Goal: Entertainment & Leisure: Consume media (video, audio)

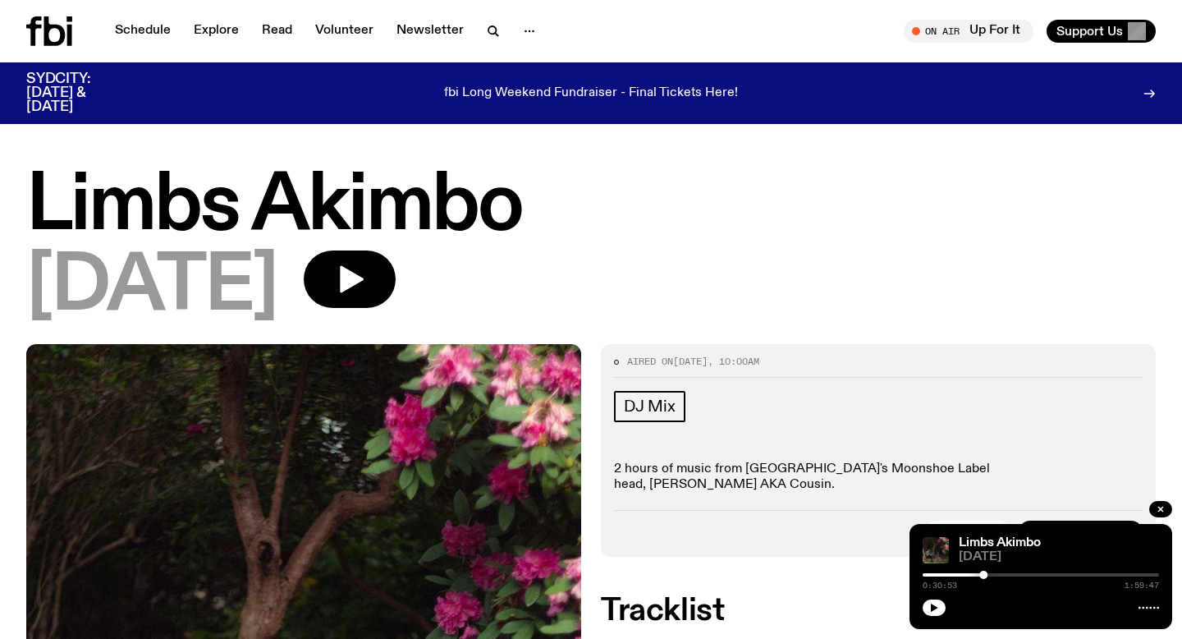
click at [37, 34] on icon at bounding box center [49, 31] width 46 height 30
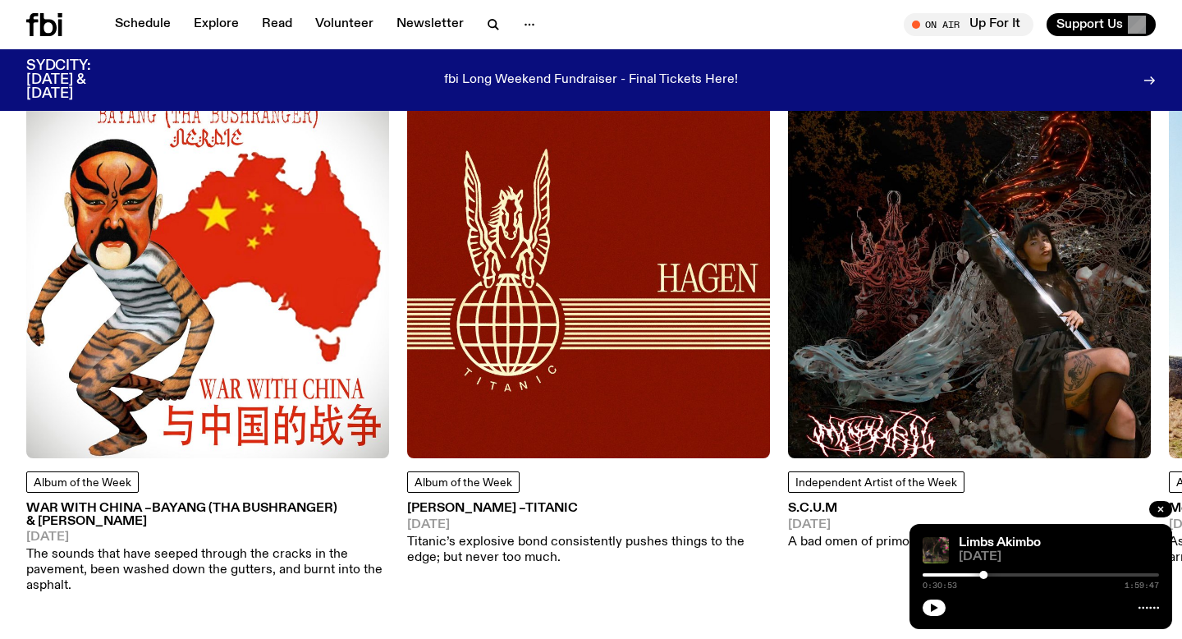
scroll to position [2120, 0]
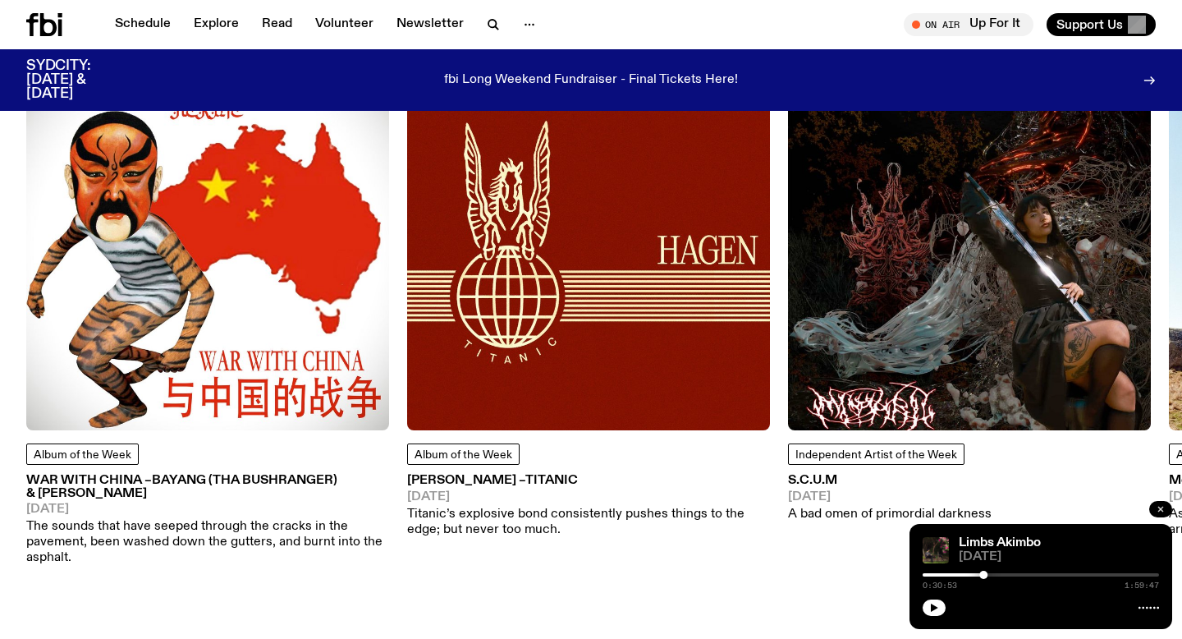
click at [1163, 505] on icon "button" at bounding box center [1161, 509] width 10 height 10
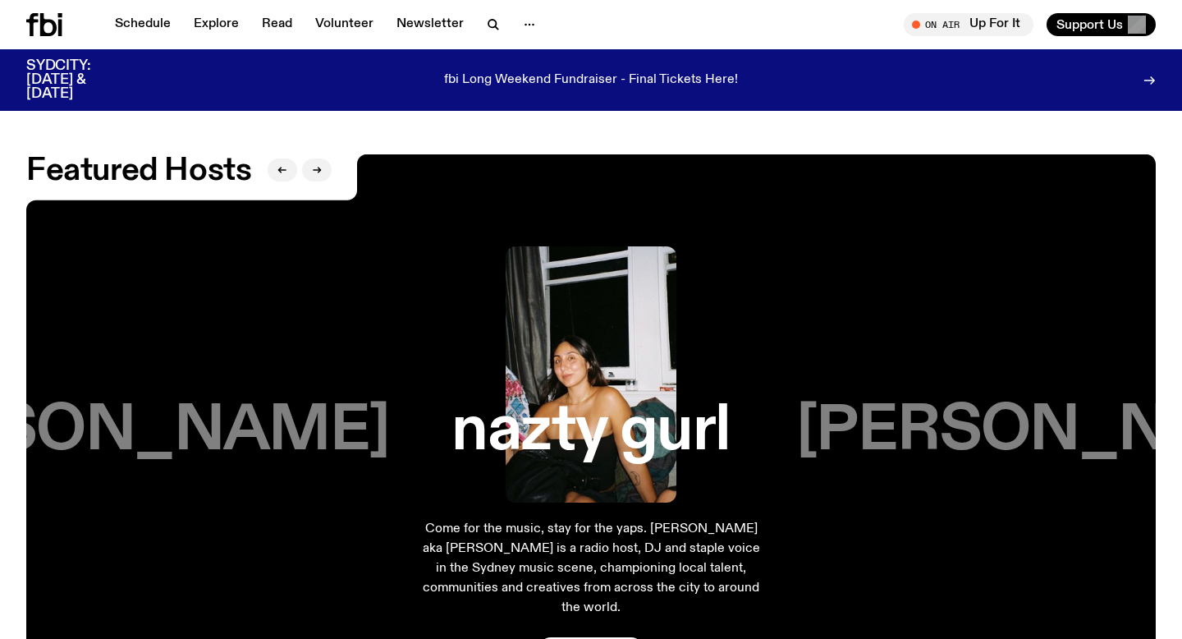
scroll to position [2626, 0]
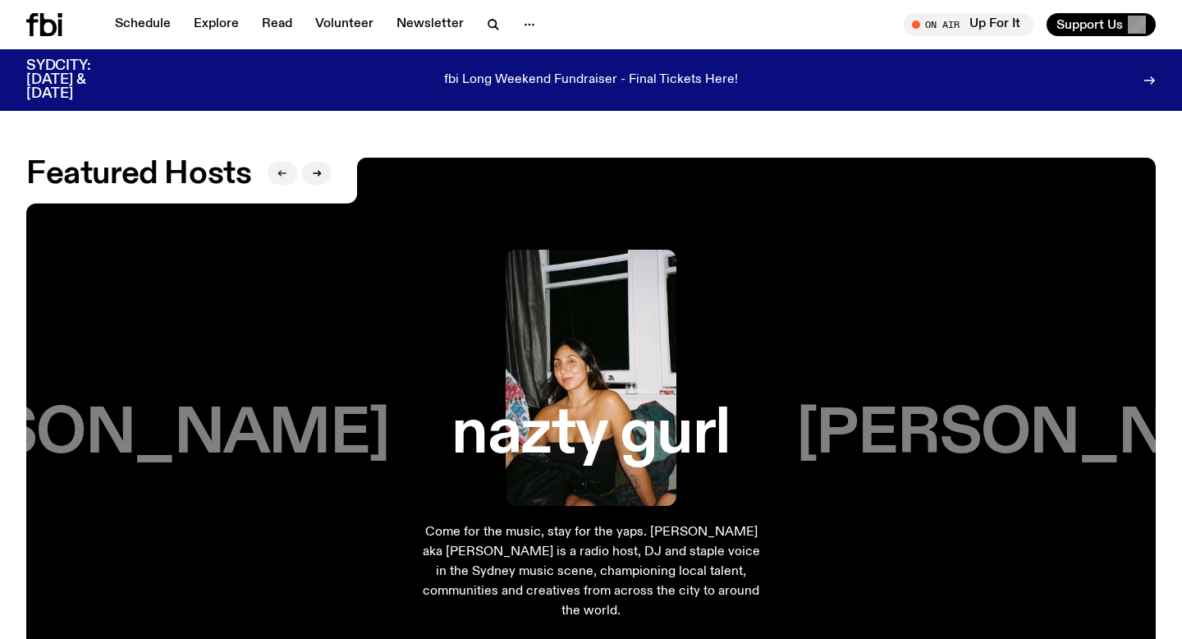
click at [287, 162] on button "button" at bounding box center [283, 173] width 30 height 23
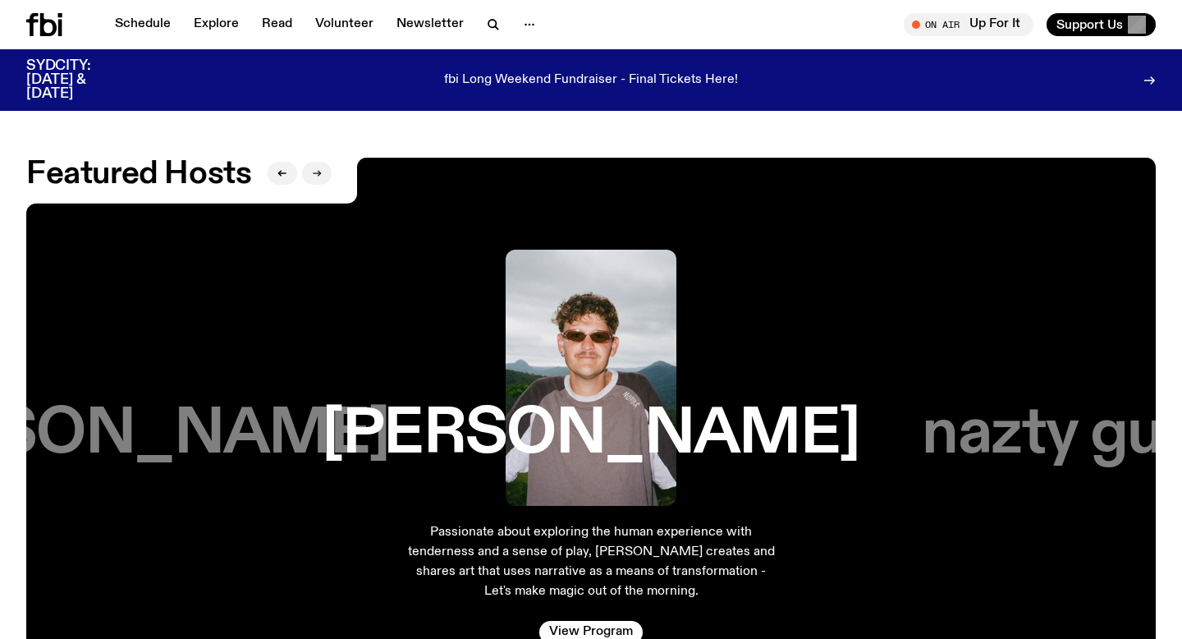
click at [315, 168] on icon "button" at bounding box center [317, 173] width 10 height 10
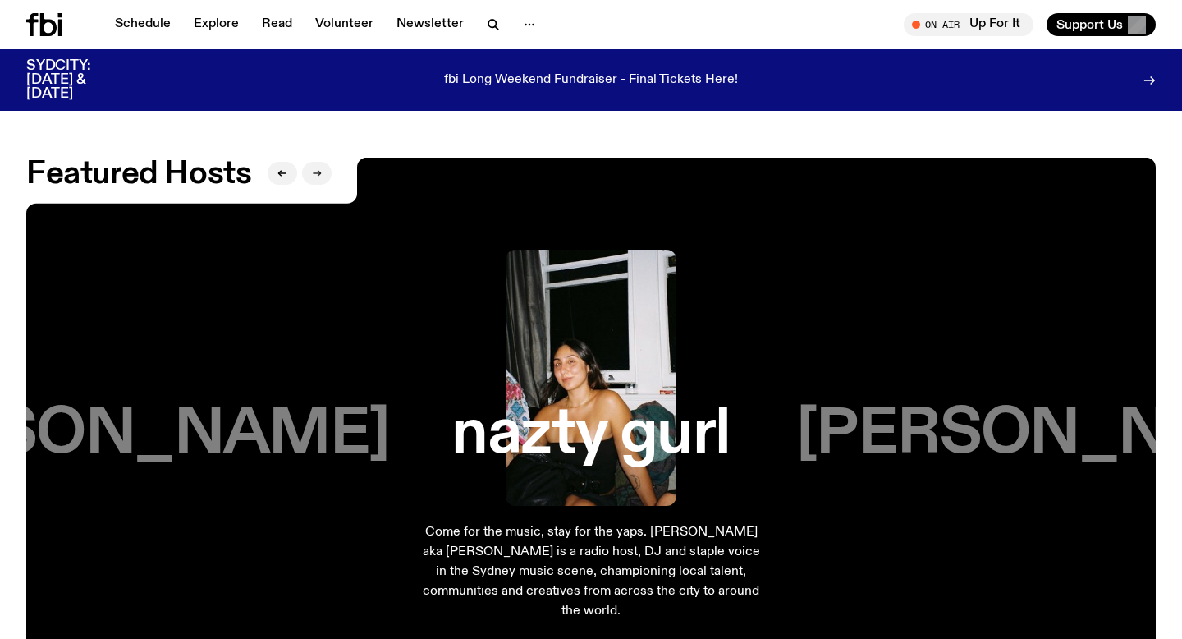
click at [322, 162] on button "button" at bounding box center [317, 173] width 30 height 23
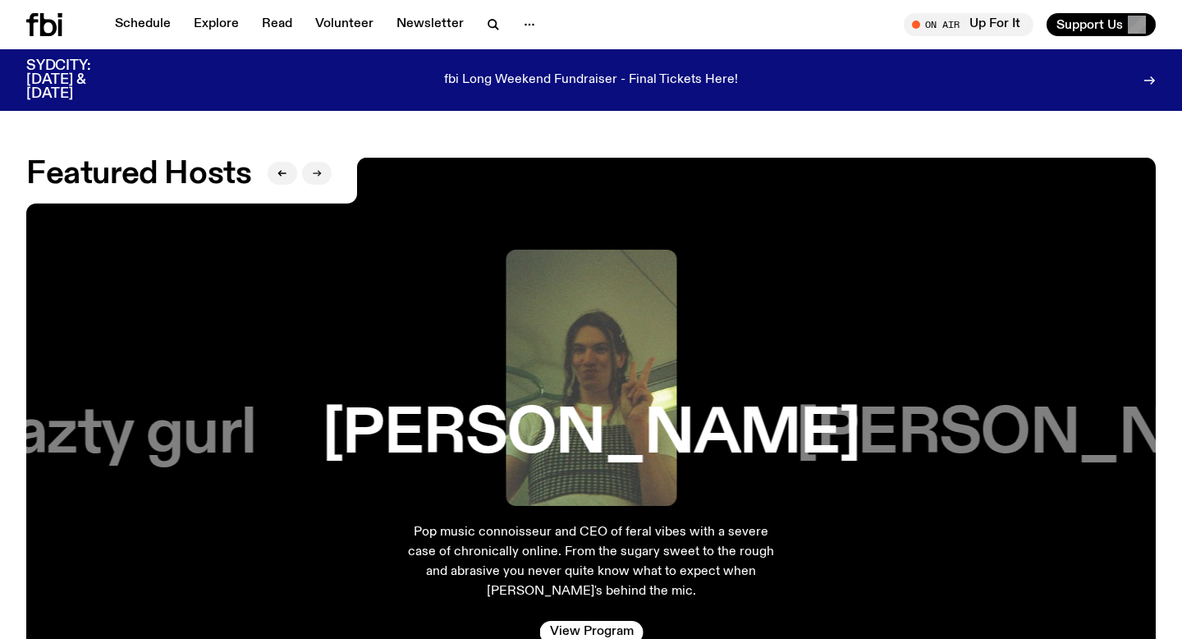
click at [322, 162] on button "button" at bounding box center [317, 173] width 30 height 23
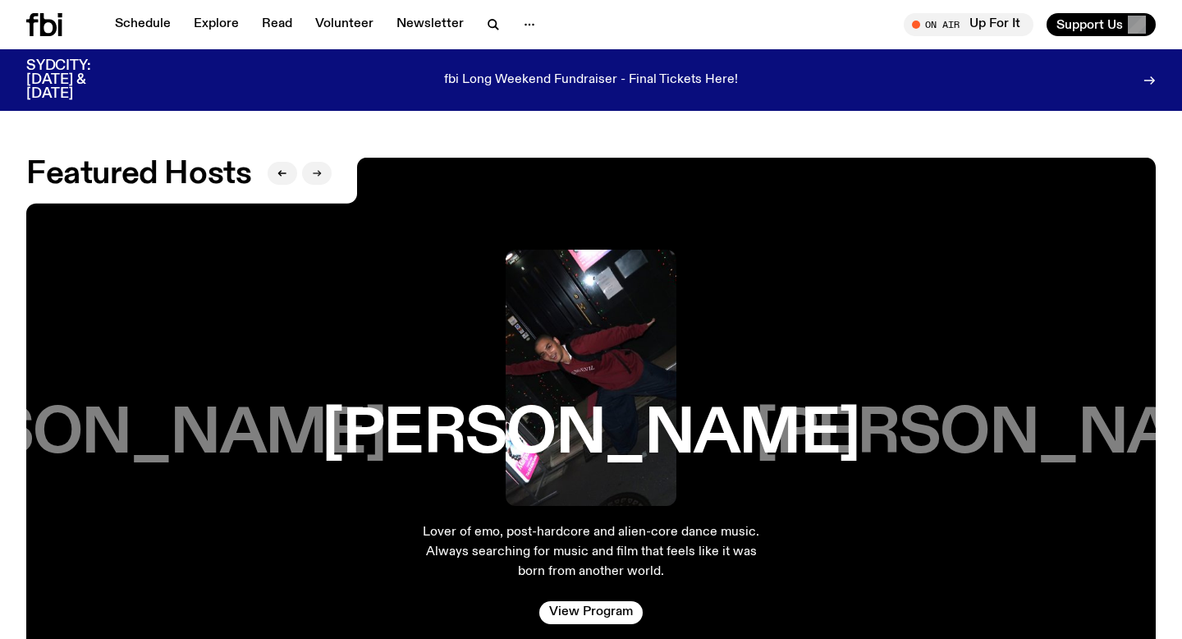
click at [322, 162] on button "button" at bounding box center [317, 173] width 30 height 23
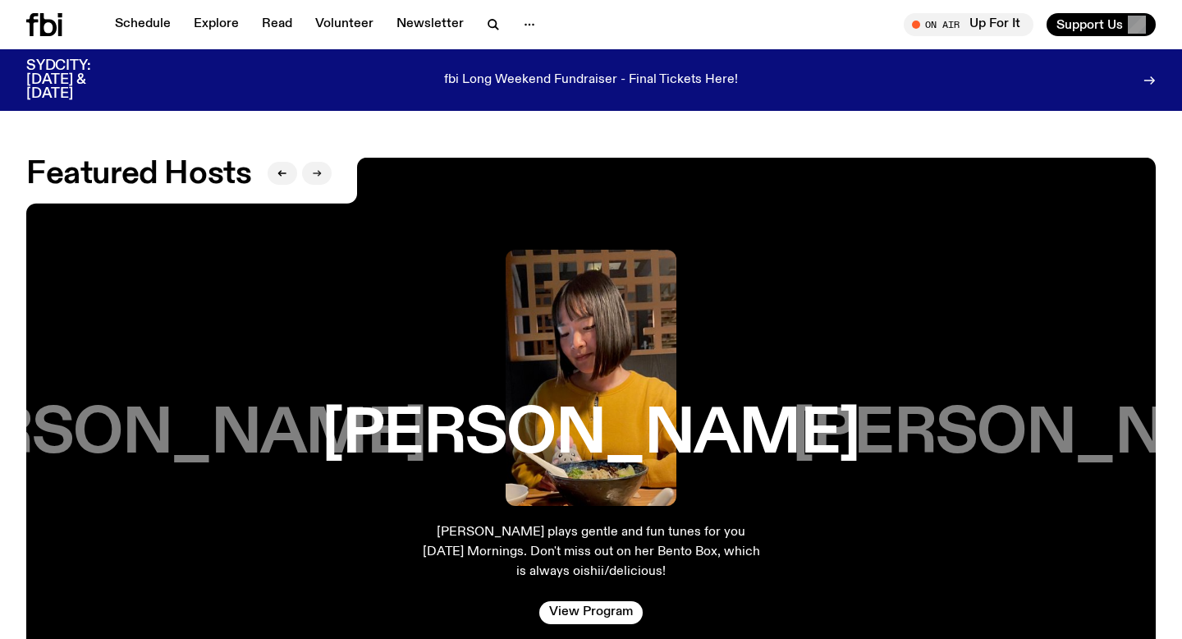
click at [322, 162] on button "button" at bounding box center [317, 173] width 30 height 23
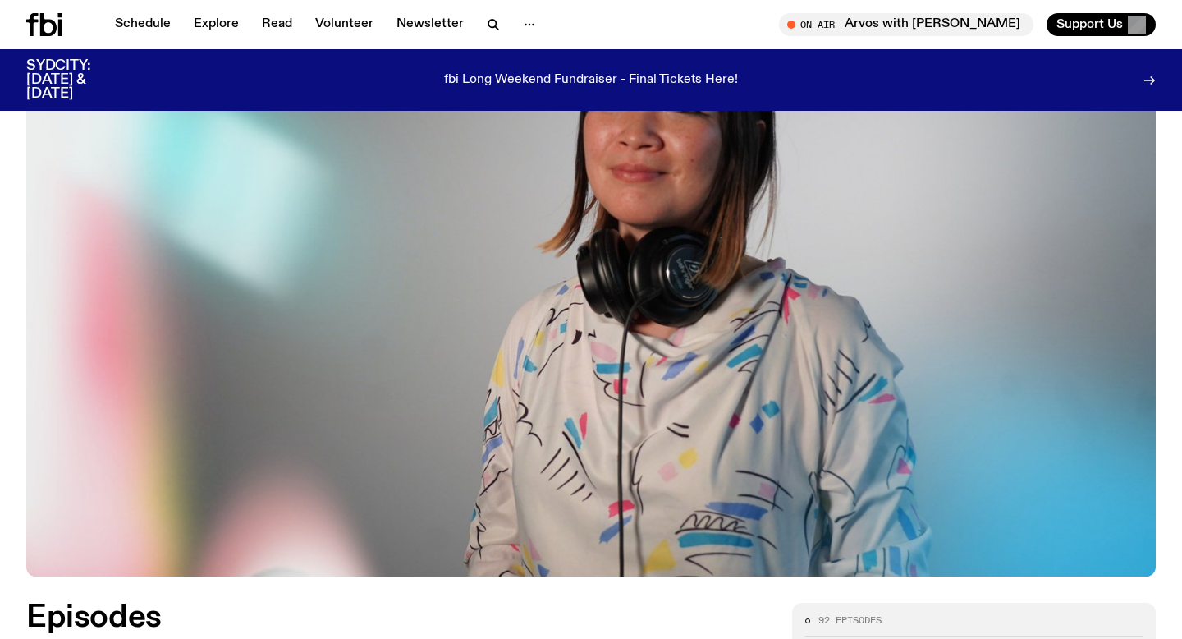
scroll to position [523, 0]
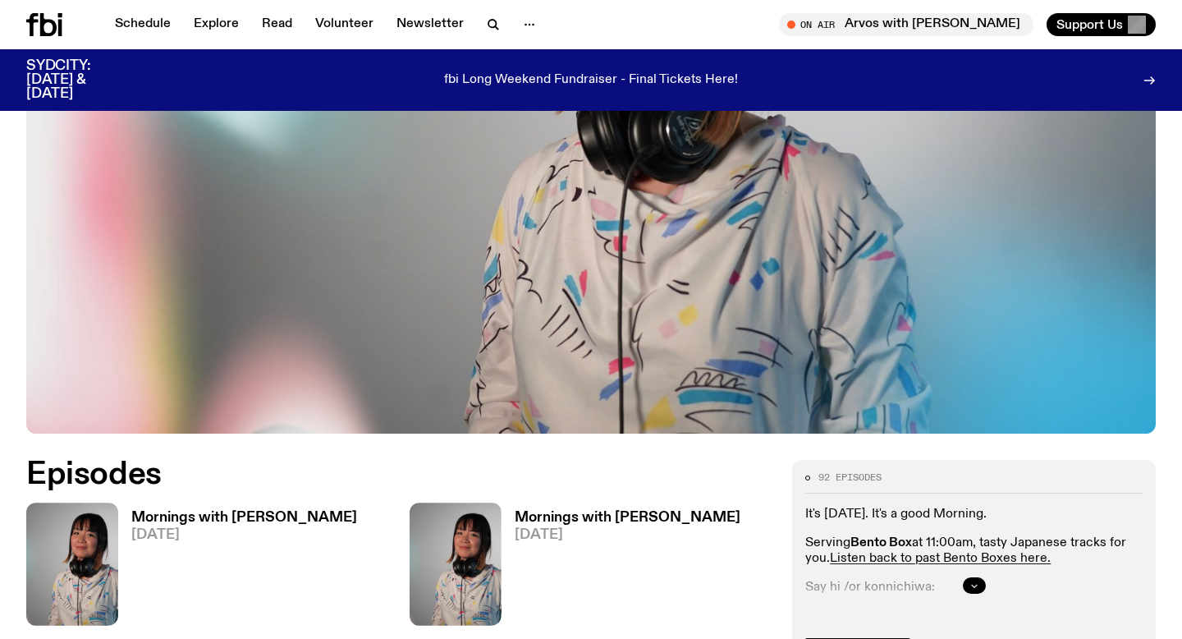
click at [974, 580] on icon "button" at bounding box center [975, 585] width 10 height 10
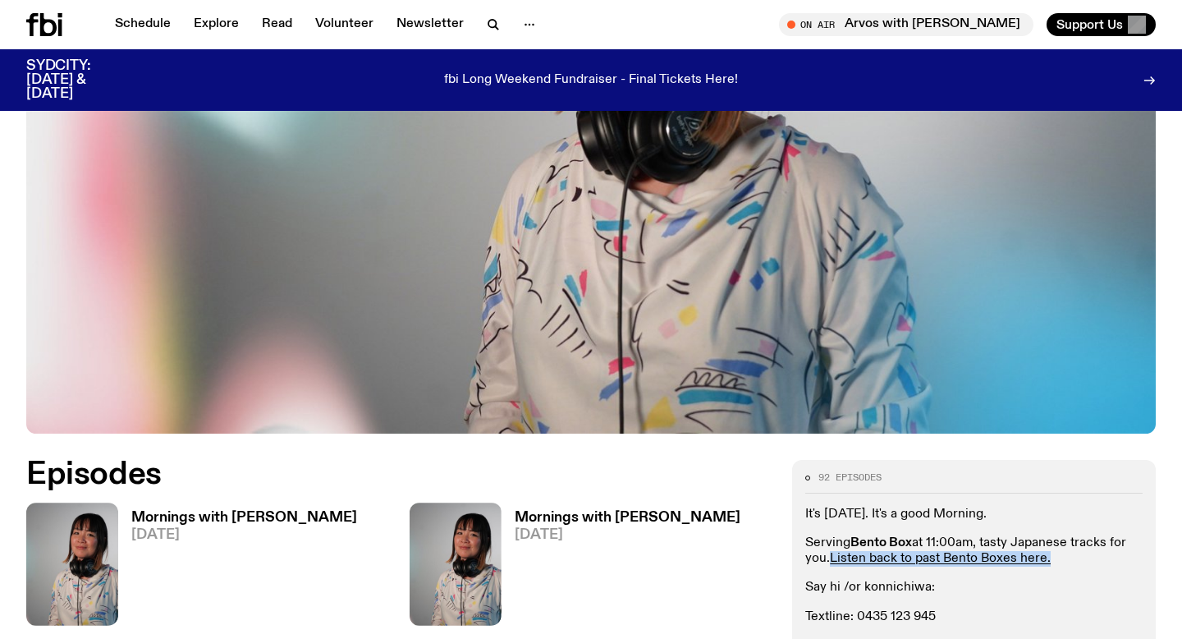
click at [1076, 535] on p "Serving Bento Box at 11:00am, tasty Japanese tracks for you. Listen back to pas…" at bounding box center [973, 550] width 337 height 31
click at [985, 507] on div "It's Thursday. It's a good Morning. Serving Bento Box at 11:00am, tasty Japanes…" at bounding box center [973, 617] width 337 height 221
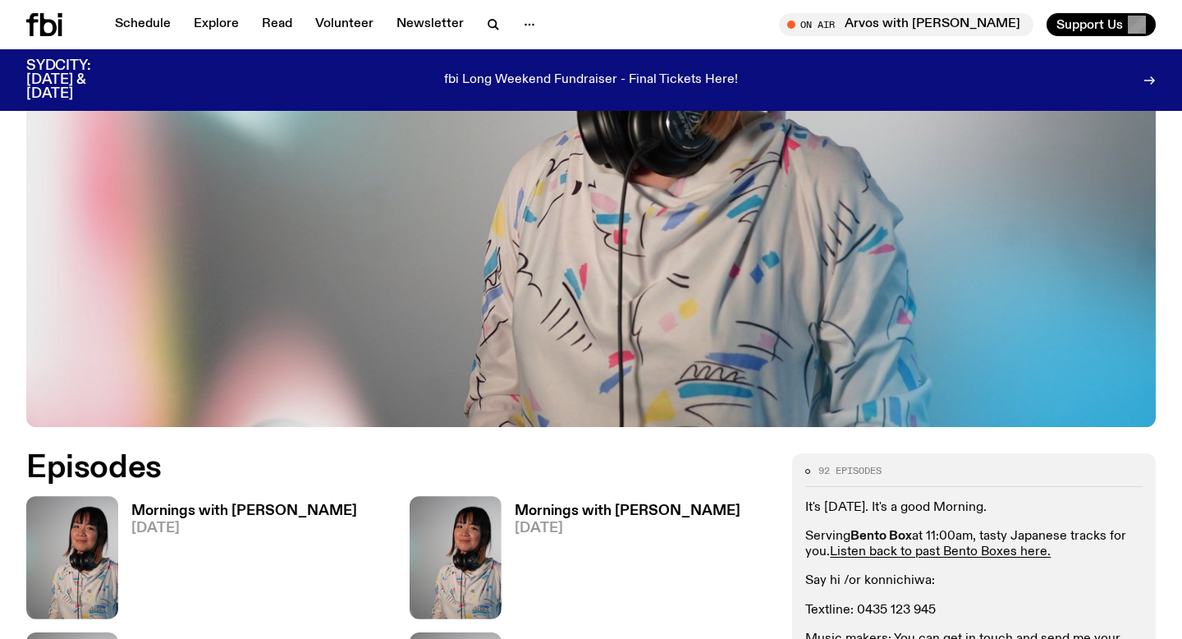
scroll to position [532, 0]
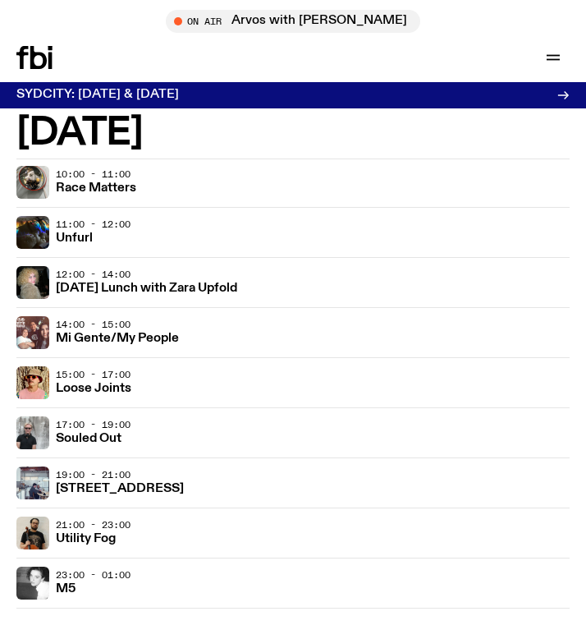
scroll to position [3933, 0]
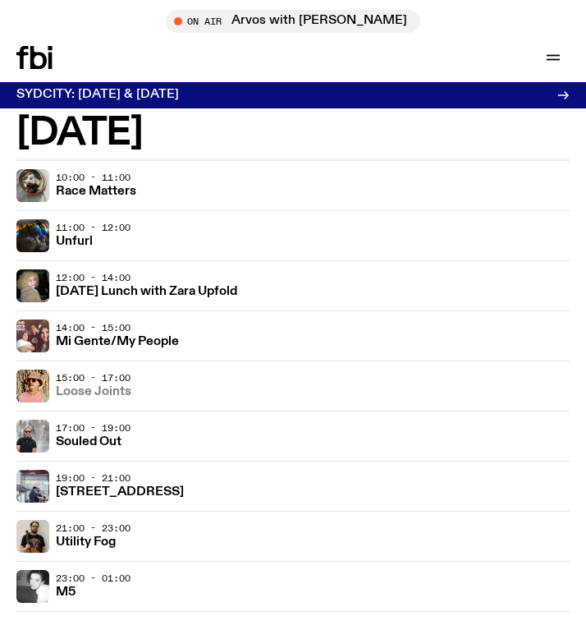
click at [99, 398] on h3 "Loose Joints" at bounding box center [94, 392] width 76 height 12
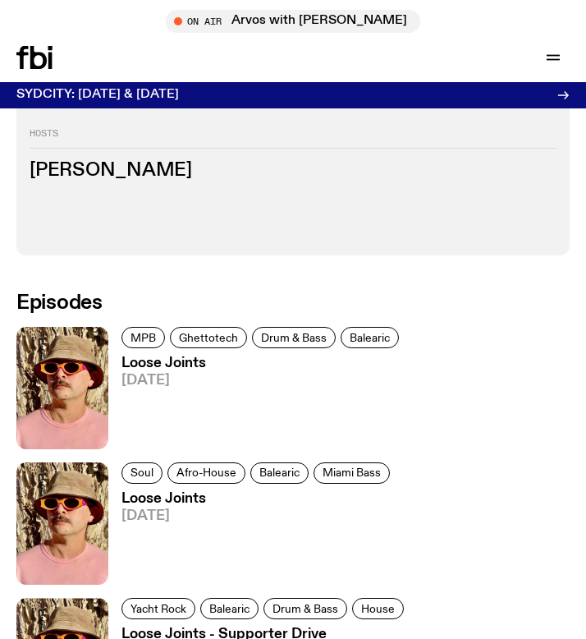
scroll to position [711, 0]
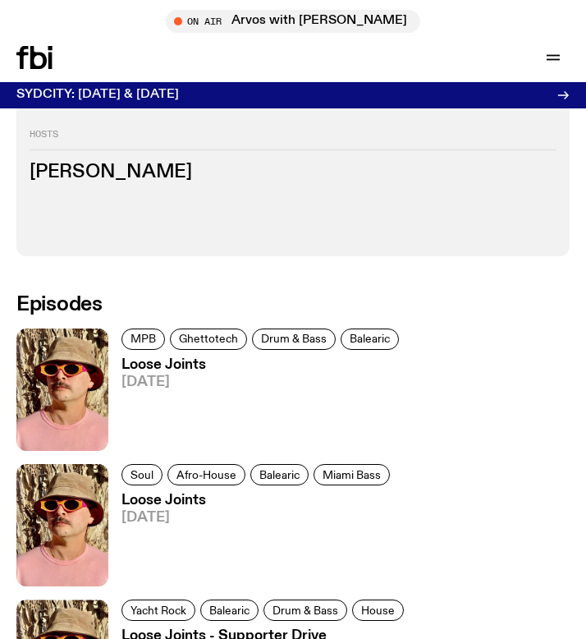
click at [91, 424] on img at bounding box center [62, 389] width 92 height 122
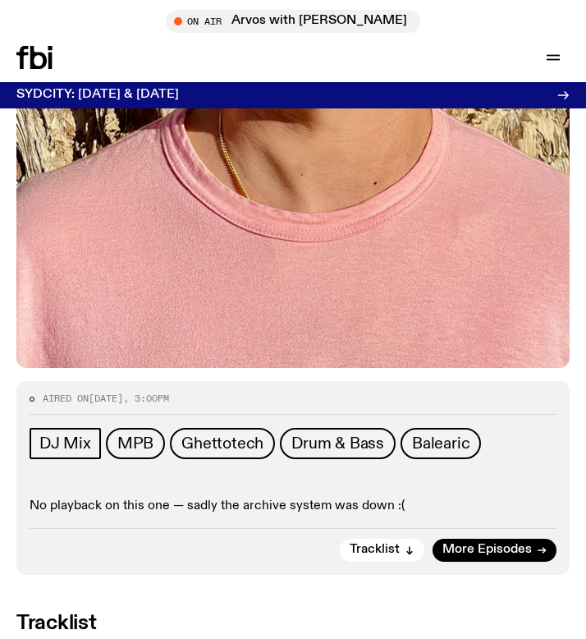
scroll to position [589, 0]
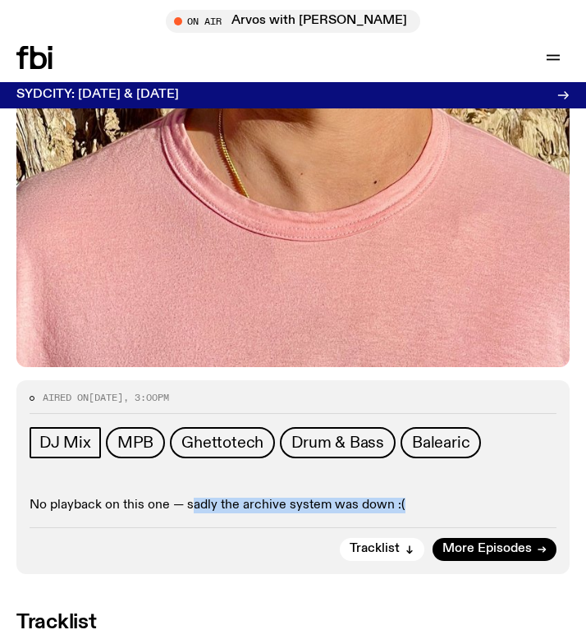
drag, startPoint x: 190, startPoint y: 505, endPoint x: 303, endPoint y: 516, distance: 113.8
click at [304, 516] on div "Aired on [DATE] 3:00pm DJ Mix MPB Ghettotech Drum & Bass Balearic No playback o…" at bounding box center [292, 477] width 553 height 194
click at [309, 517] on div "Aired on [DATE] 3:00pm DJ Mix MPB Ghettotech Drum & Bass Balearic No playback o…" at bounding box center [292, 477] width 553 height 194
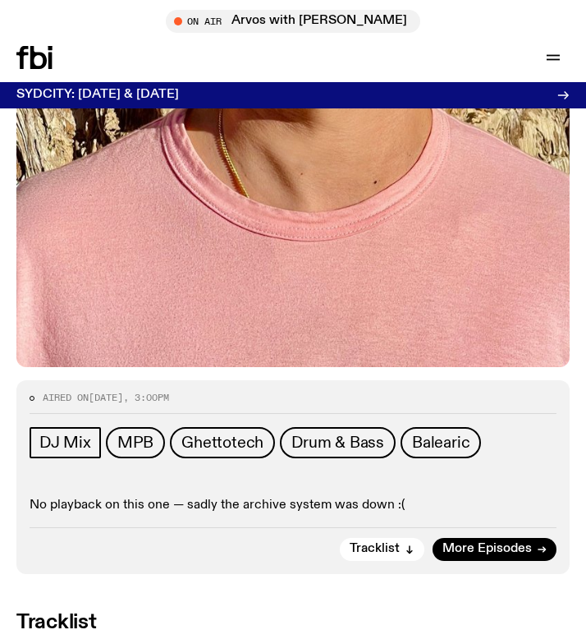
click at [314, 517] on div "Aired on [DATE] 3:00pm DJ Mix MPB Ghettotech Drum & Bass Balearic No playback o…" at bounding box center [292, 477] width 553 height 194
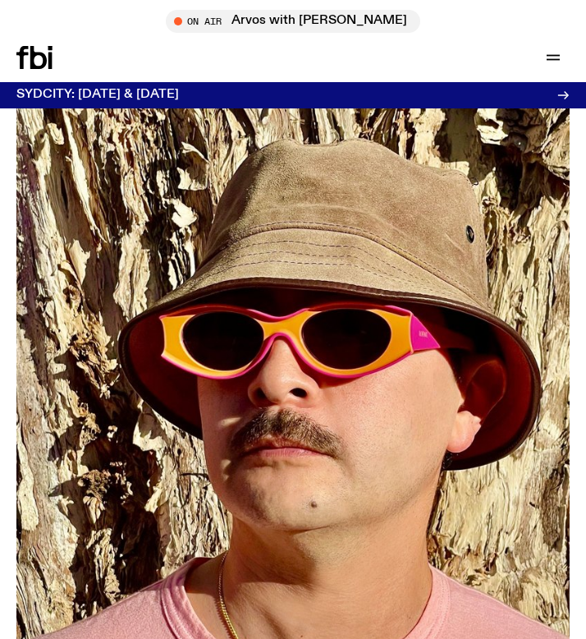
scroll to position [0, 0]
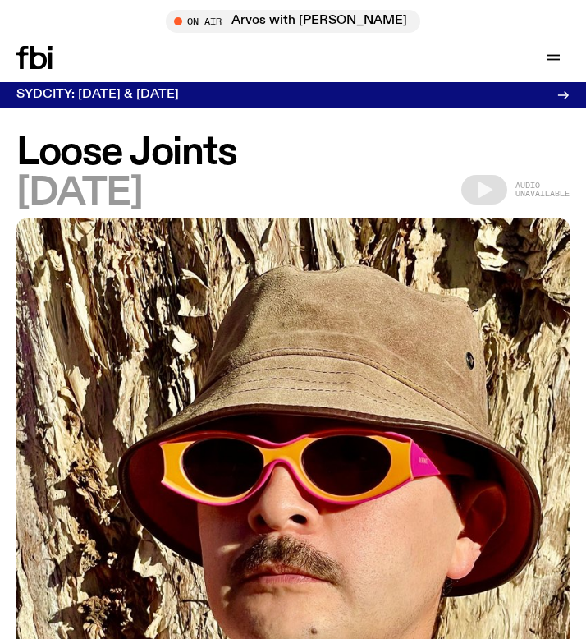
click at [44, 50] on icon at bounding box center [34, 57] width 36 height 23
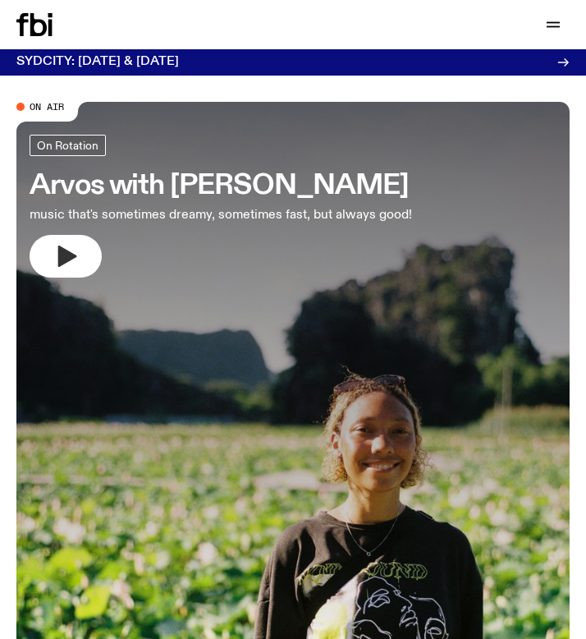
click at [60, 257] on icon "button" at bounding box center [67, 255] width 19 height 21
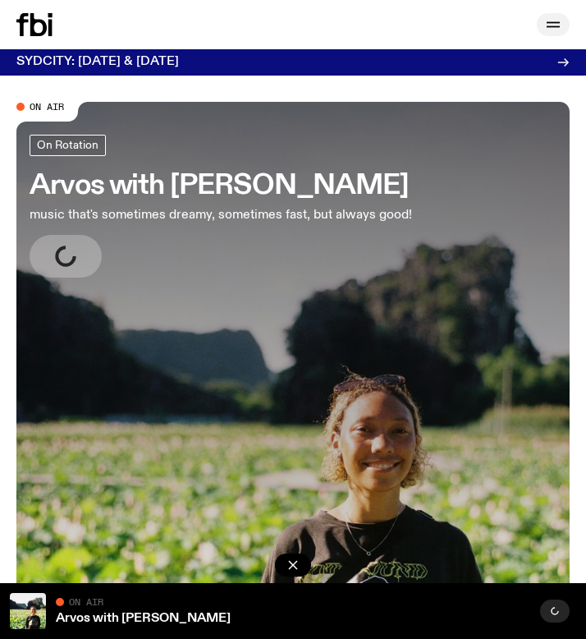
click at [557, 25] on icon "button" at bounding box center [553, 25] width 20 height 20
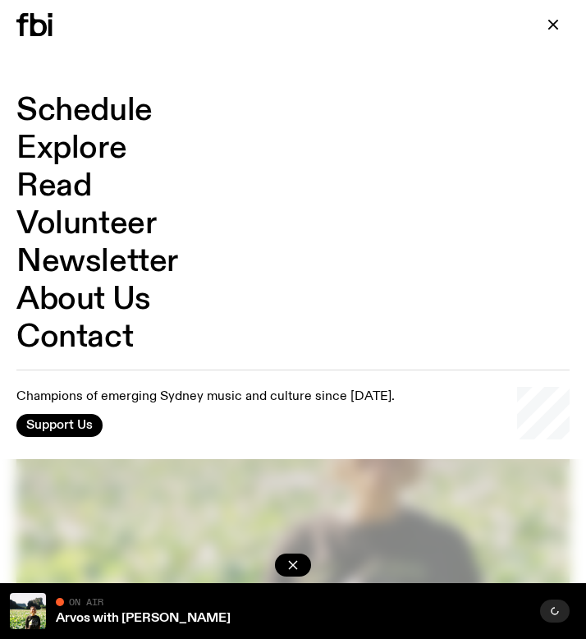
click at [131, 108] on link "Schedule" at bounding box center [84, 110] width 136 height 31
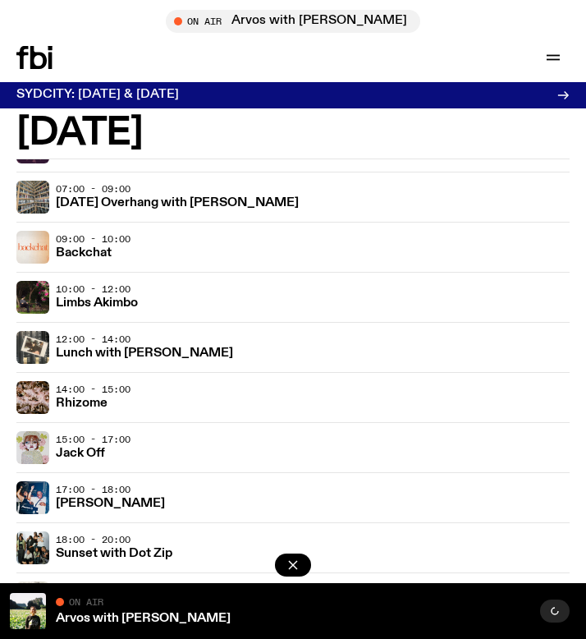
scroll to position [3103, 0]
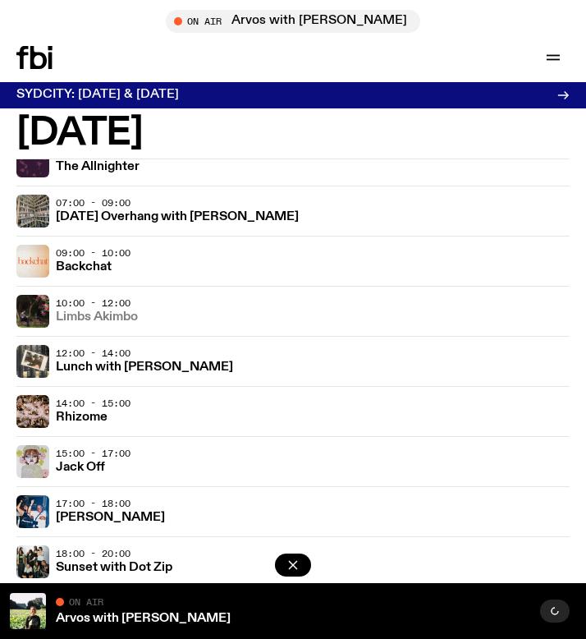
click at [107, 314] on h3 "Limbs Akimbo" at bounding box center [97, 317] width 82 height 12
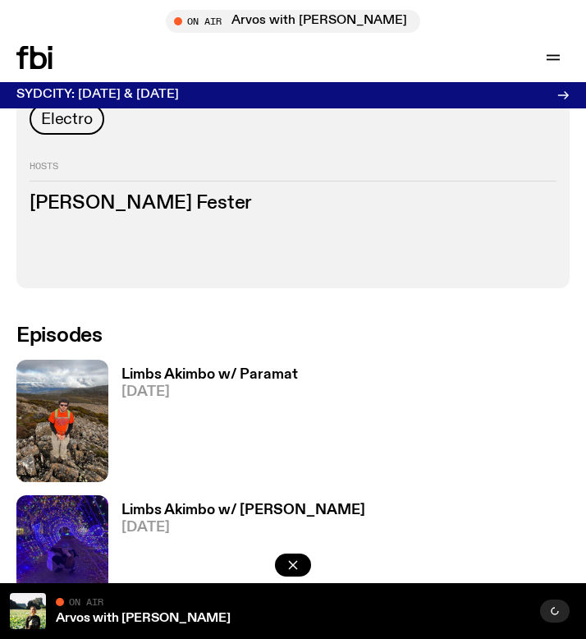
scroll to position [690, 0]
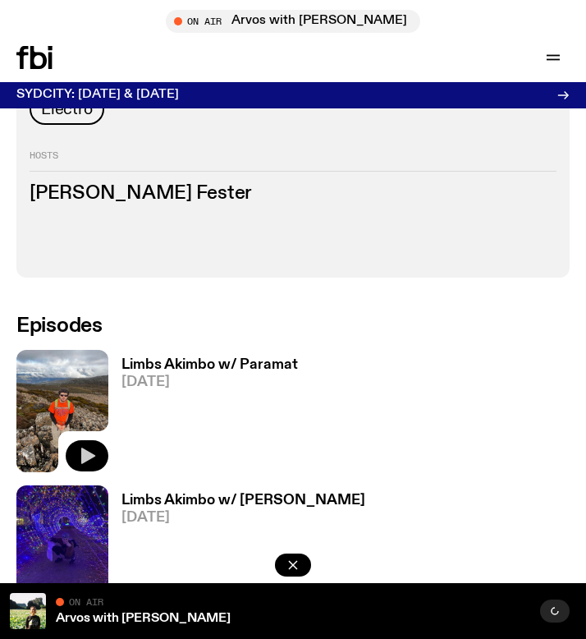
click at [76, 440] on button "button" at bounding box center [87, 455] width 43 height 31
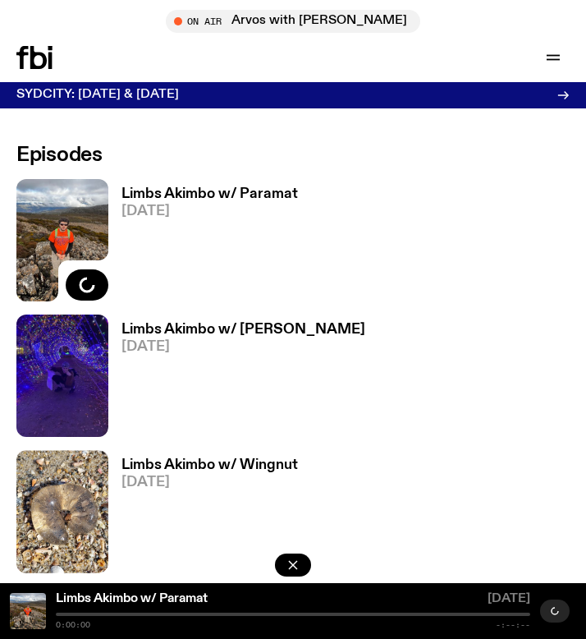
scroll to position [860, 0]
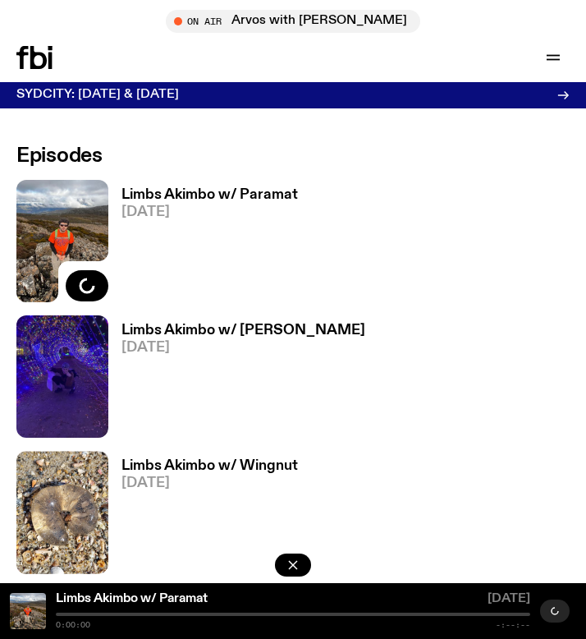
click at [277, 188] on h3 "Limbs Akimbo w/ Paramat" at bounding box center [210, 195] width 177 height 14
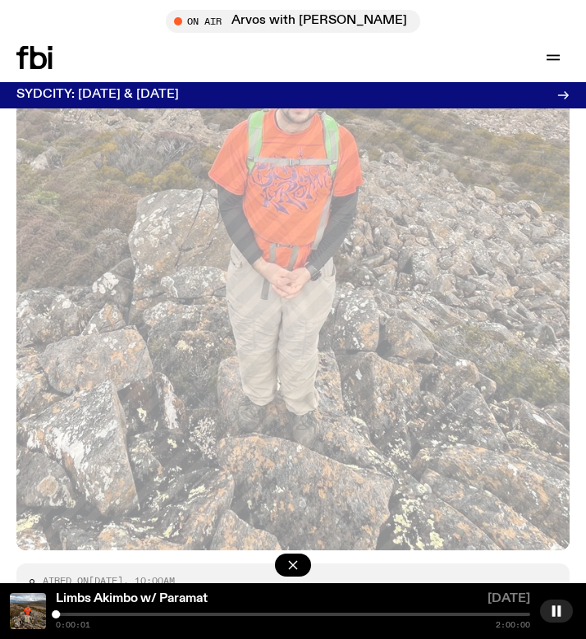
scroll to position [408, 0]
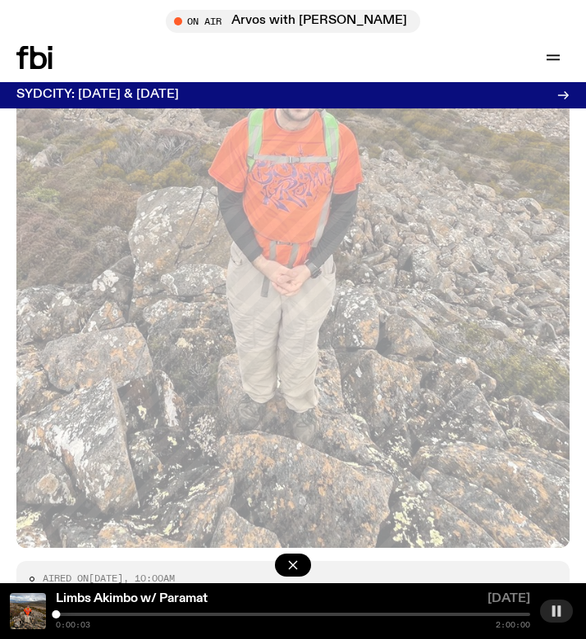
click at [554, 613] on rect "button" at bounding box center [554, 610] width 3 height 11
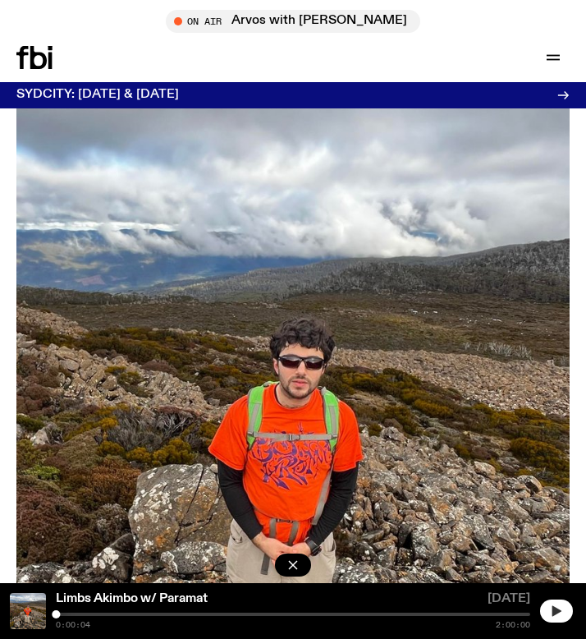
scroll to position [0, 0]
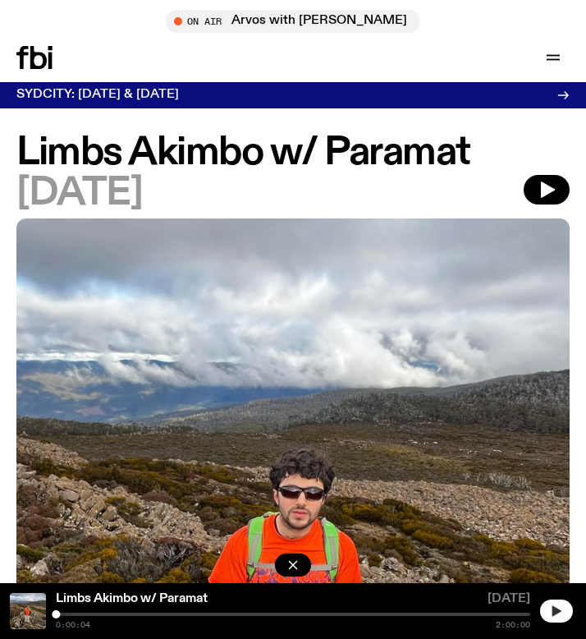
click at [554, 602] on button "button" at bounding box center [556, 610] width 33 height 23
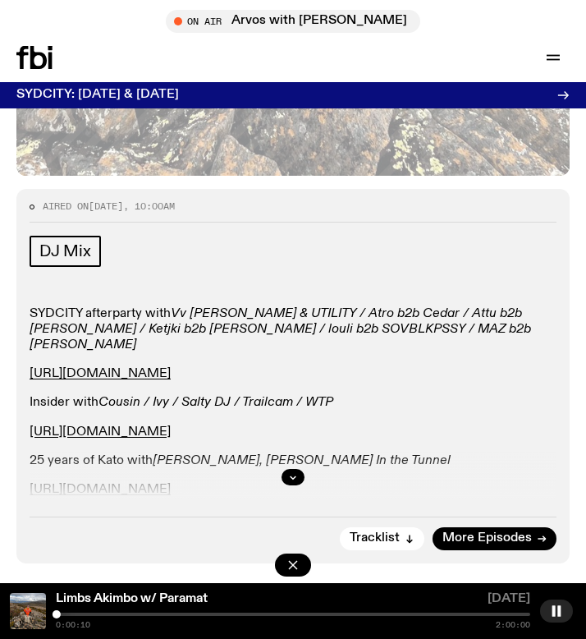
scroll to position [783, 0]
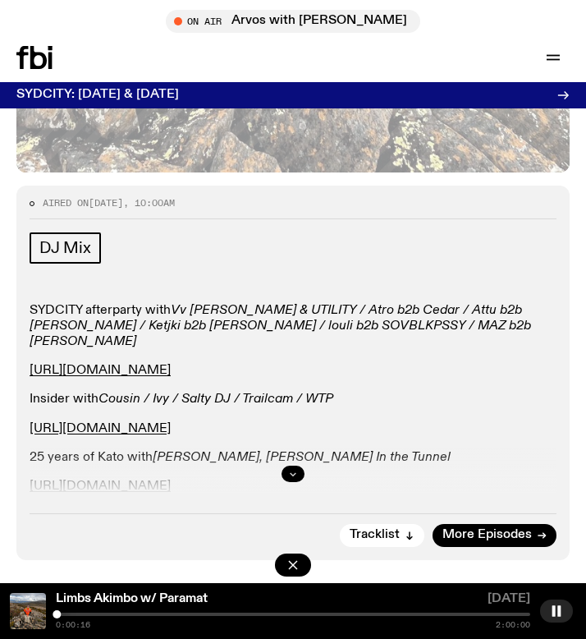
click at [296, 475] on icon "button" at bounding box center [293, 474] width 10 height 10
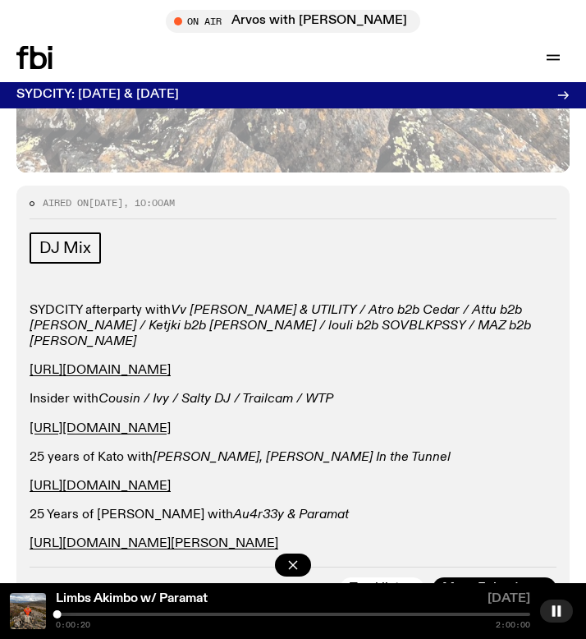
click at [291, 421] on p "[URL][DOMAIN_NAME]" at bounding box center [293, 429] width 527 height 16
click at [387, 421] on div "SYDCITY afterparty with Vv [PERSON_NAME] & UTILITY / Atro b2b Cedar / Attu b2b …" at bounding box center [293, 428] width 527 height 250
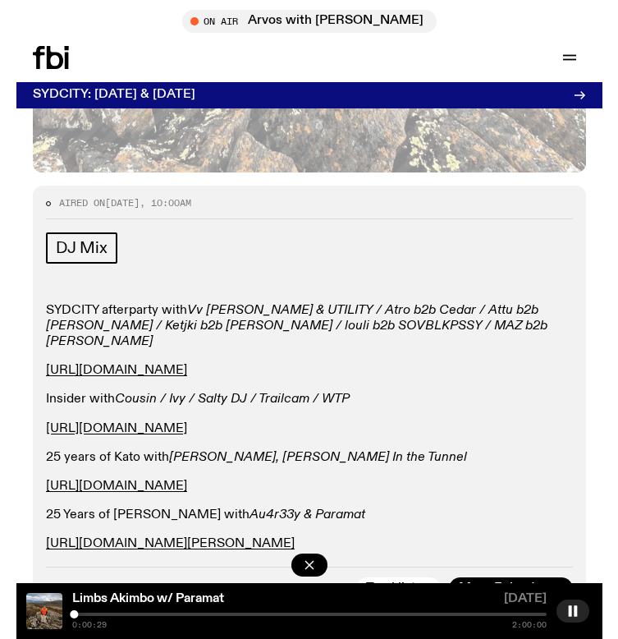
scroll to position [864, 0]
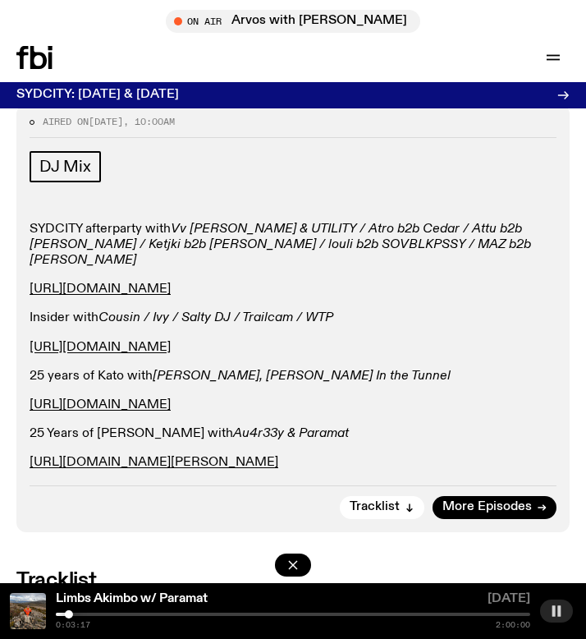
click at [557, 606] on icon "button" at bounding box center [556, 610] width 13 height 13
click at [568, 608] on button "button" at bounding box center [556, 610] width 33 height 23
click at [554, 615] on rect "button" at bounding box center [554, 610] width 3 height 11
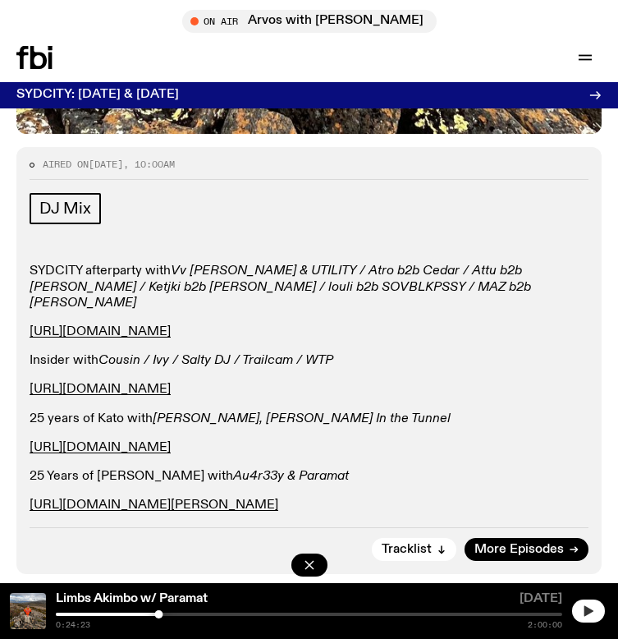
click at [582, 606] on icon "button" at bounding box center [588, 610] width 13 height 13
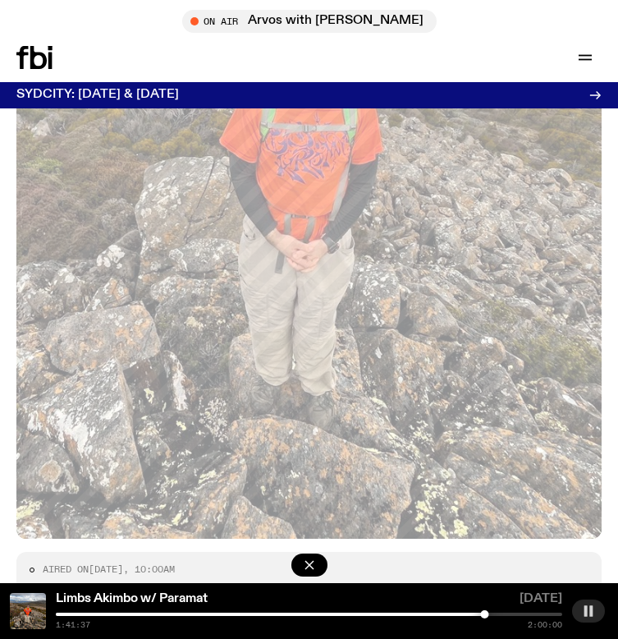
scroll to position [465, 0]
